Goal: Information Seeking & Learning: Understand process/instructions

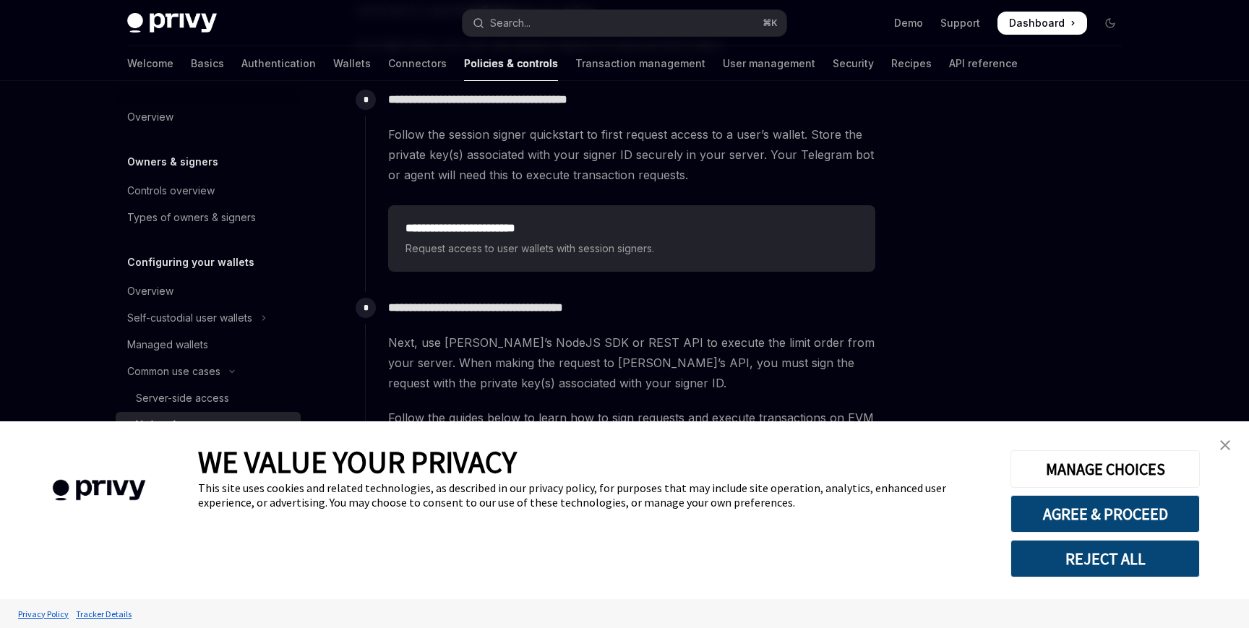
type textarea "*"
click at [1065, 525] on button "AGREE & PROCEED" at bounding box center [1104, 514] width 189 height 38
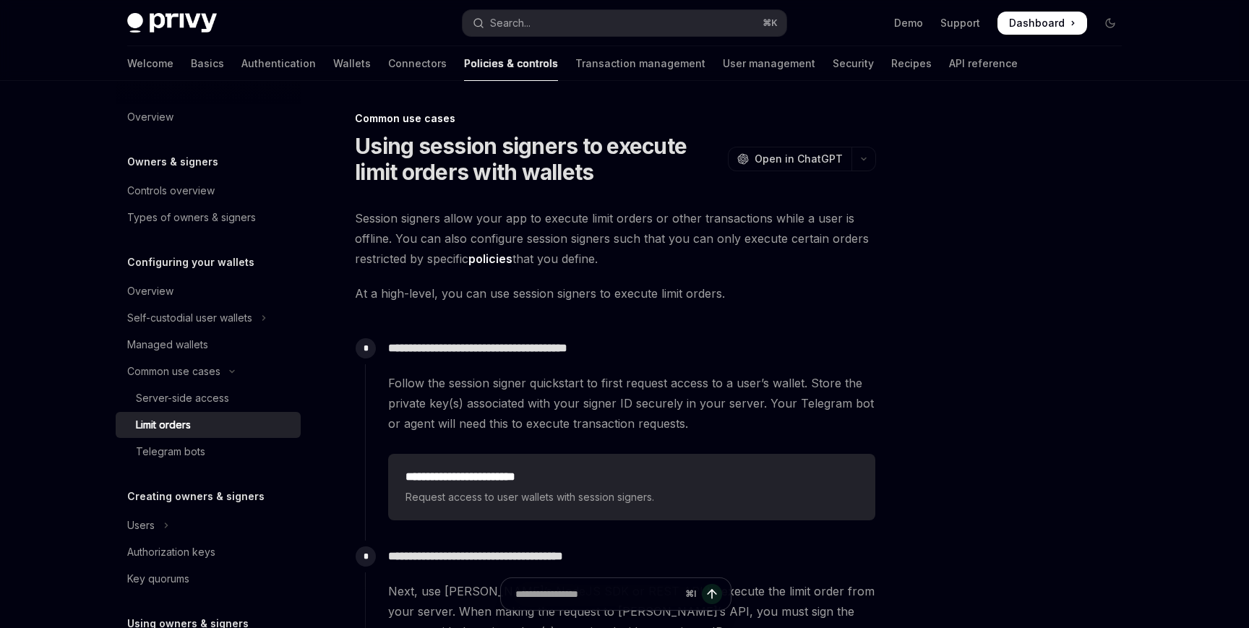
click at [550, 384] on span "Follow the session signer quickstart to first request access to a user’s wallet…" at bounding box center [631, 403] width 487 height 61
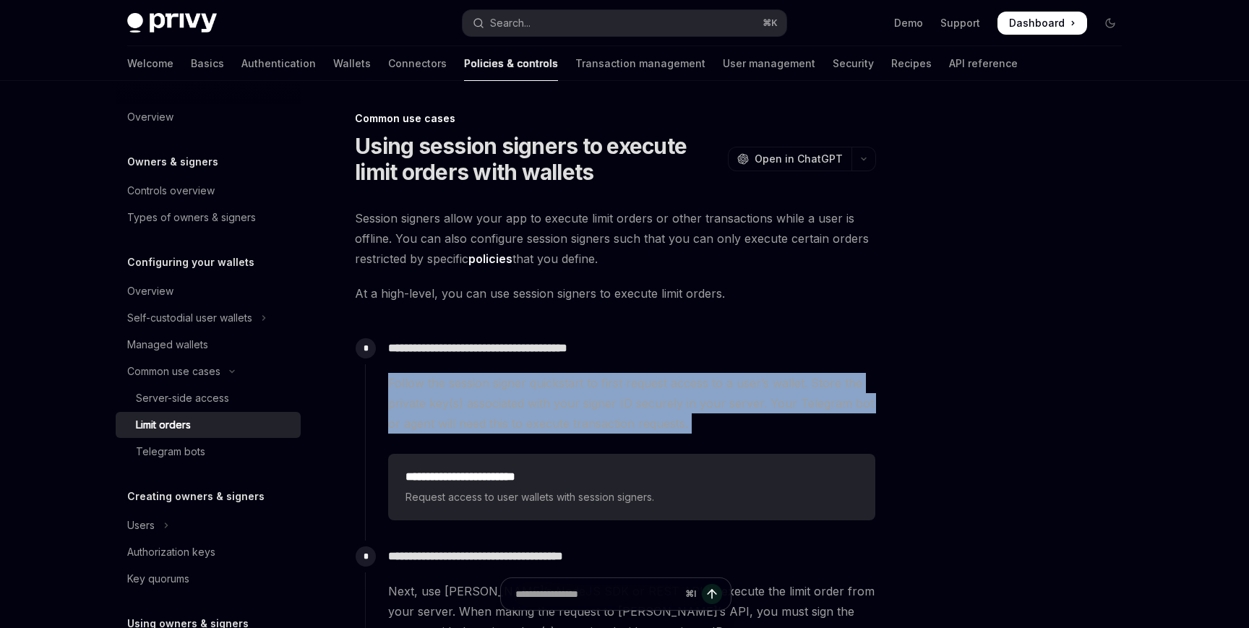
click at [589, 433] on span "Follow the session signer quickstart to first request access to a user’s wallet…" at bounding box center [631, 403] width 487 height 61
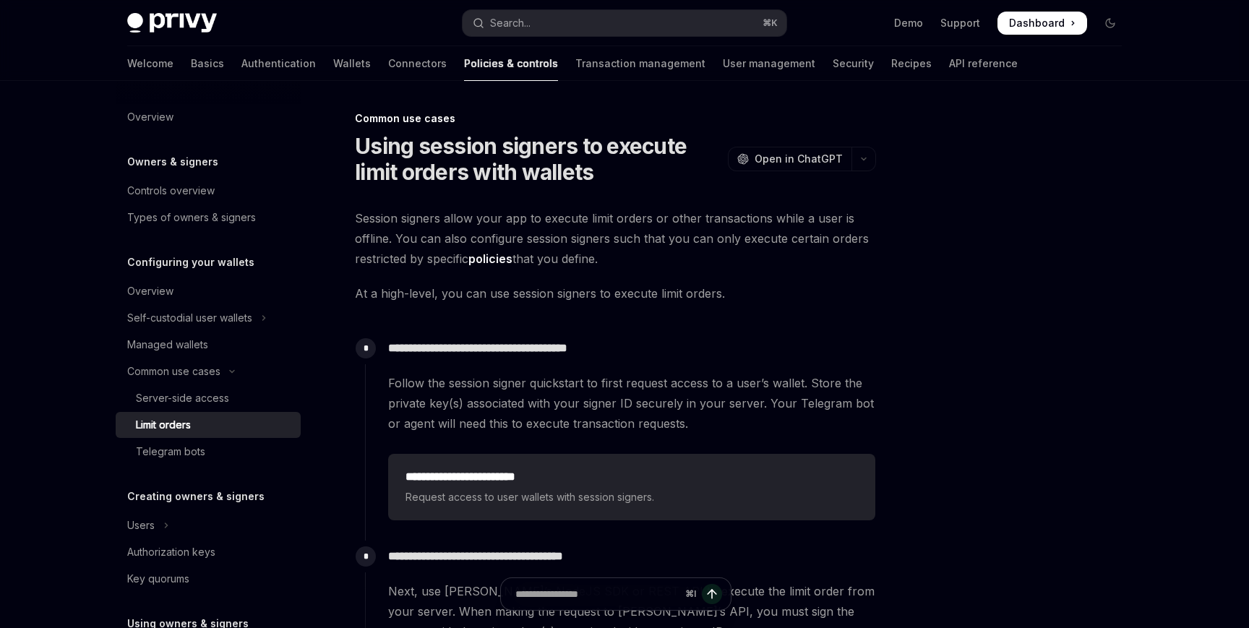
scroll to position [13, 0]
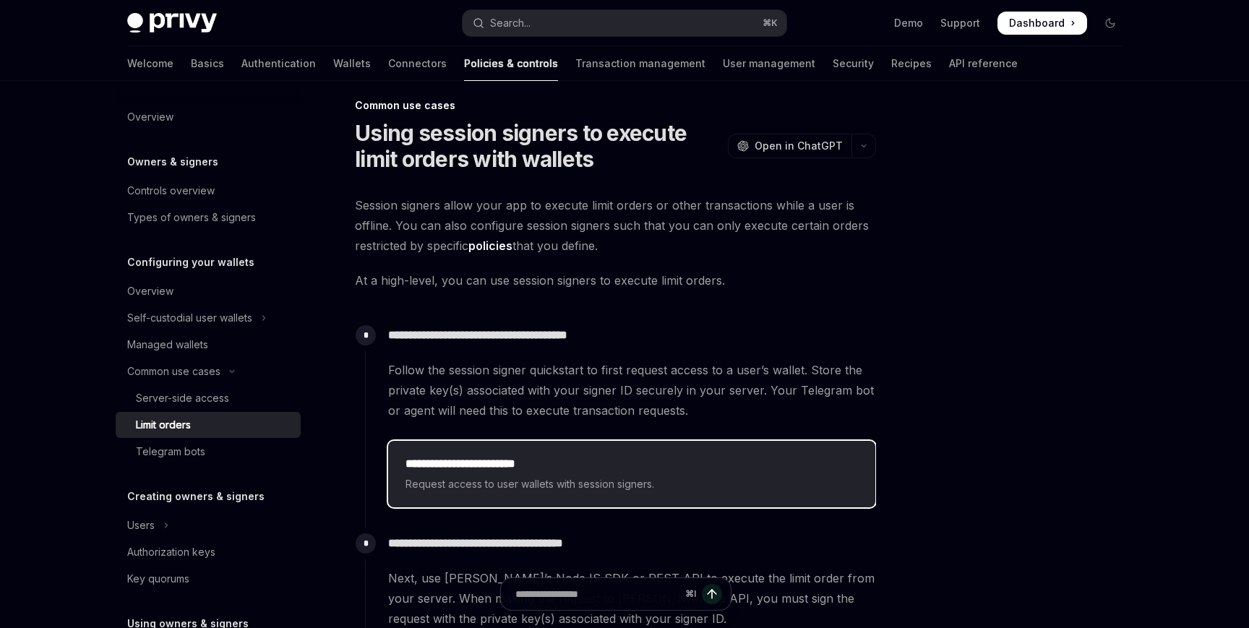
click at [602, 454] on div "**********" at bounding box center [631, 474] width 487 height 66
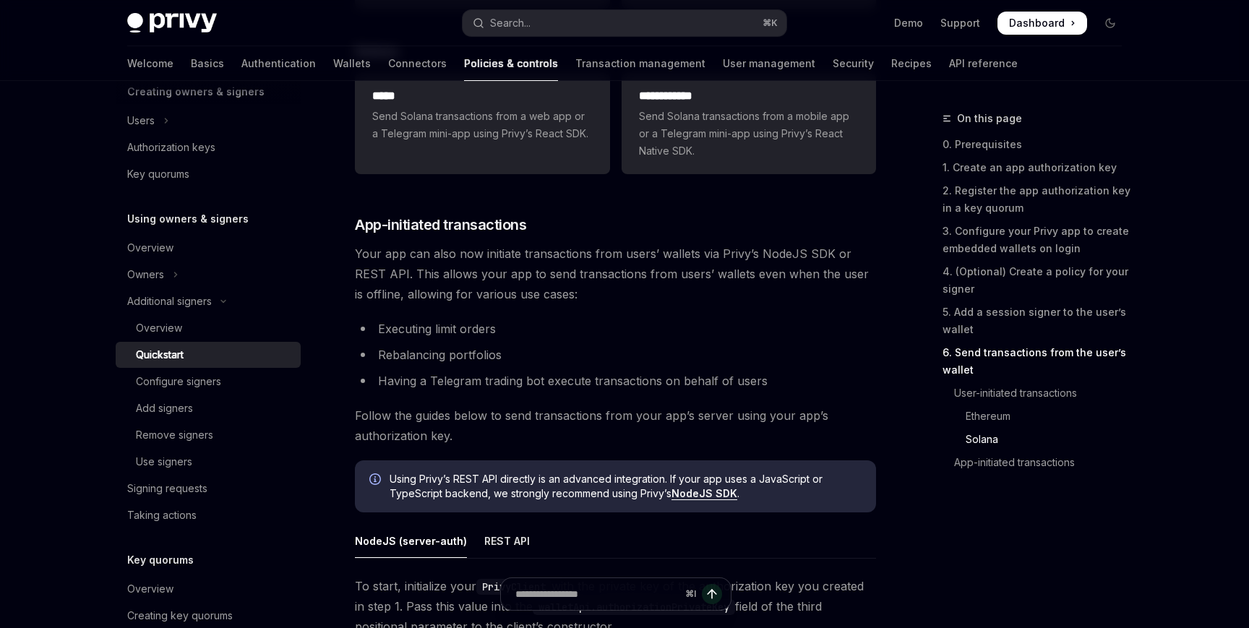
scroll to position [3320, 0]
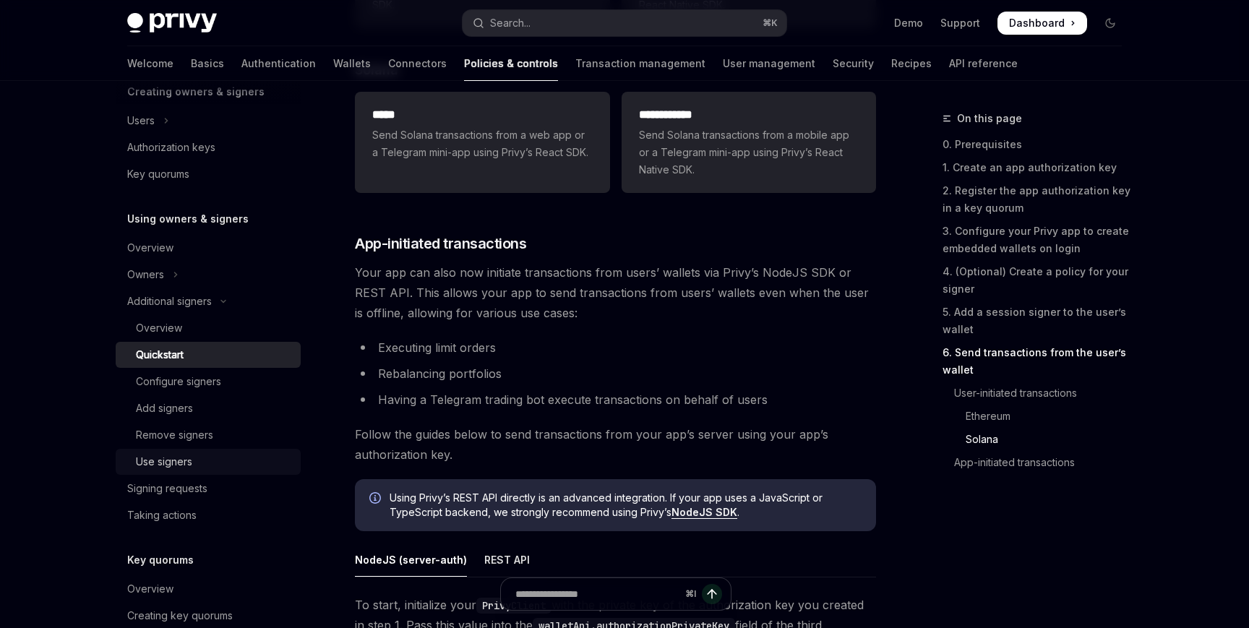
click at [232, 449] on link "Use signers" at bounding box center [208, 462] width 185 height 26
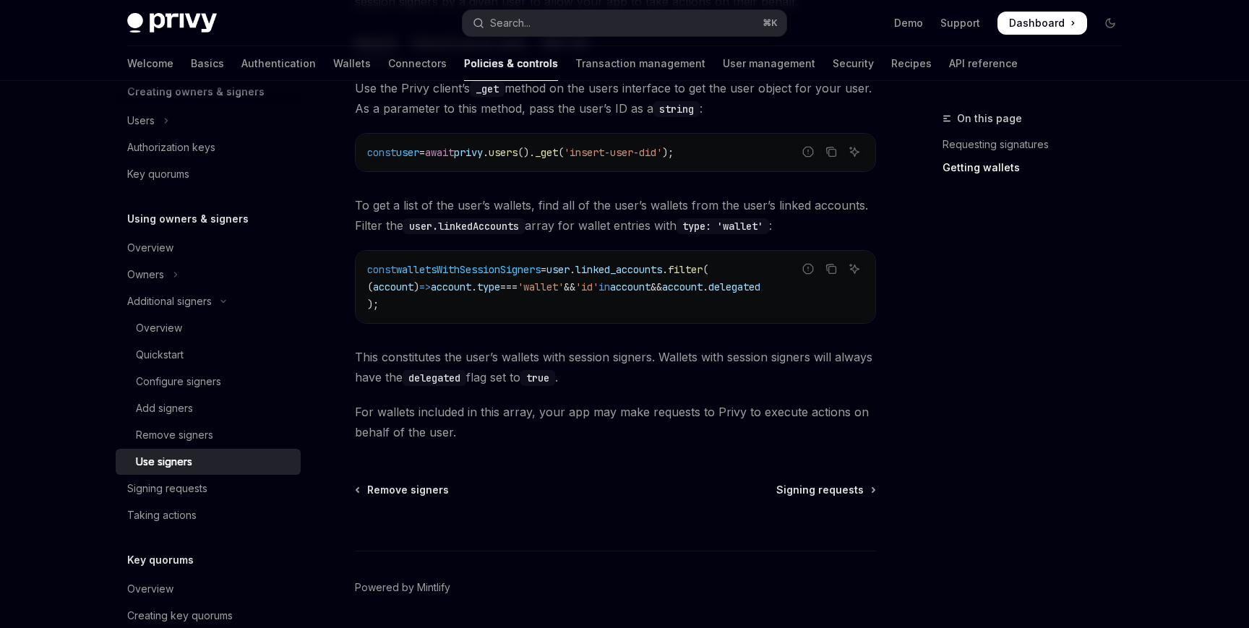
scroll to position [624, 0]
click at [810, 493] on span "Signing requests" at bounding box center [819, 488] width 87 height 14
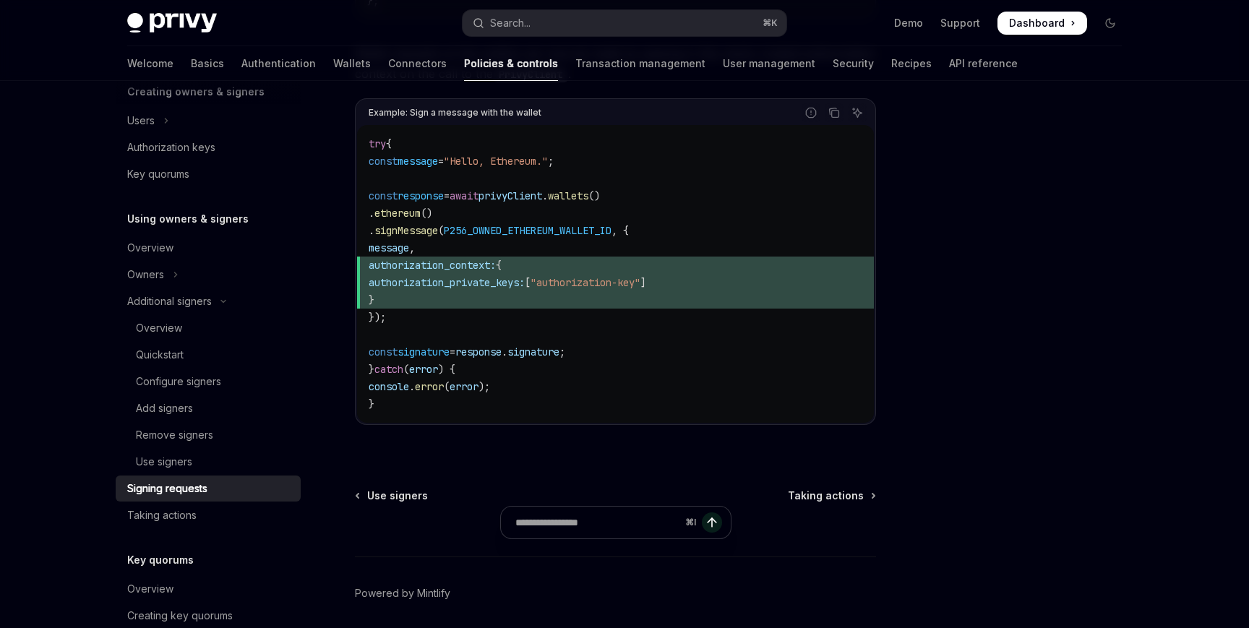
scroll to position [757, 0]
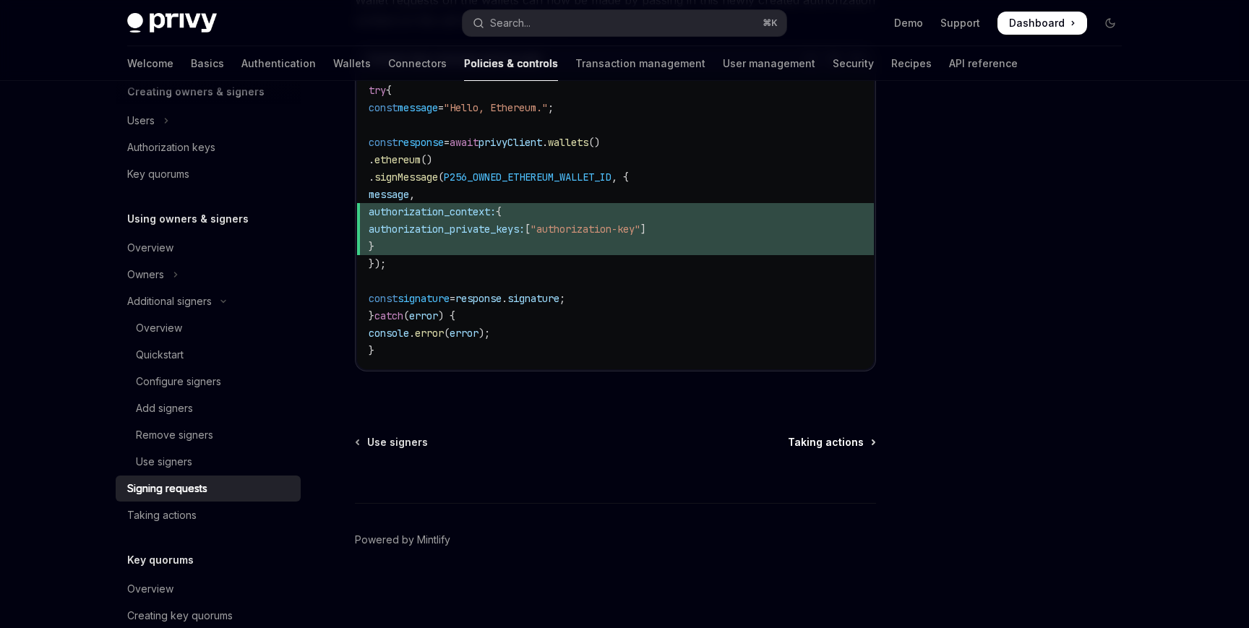
click at [833, 442] on span "Taking actions" at bounding box center [826, 442] width 76 height 14
type textarea "*"
